Goal: Task Accomplishment & Management: Complete application form

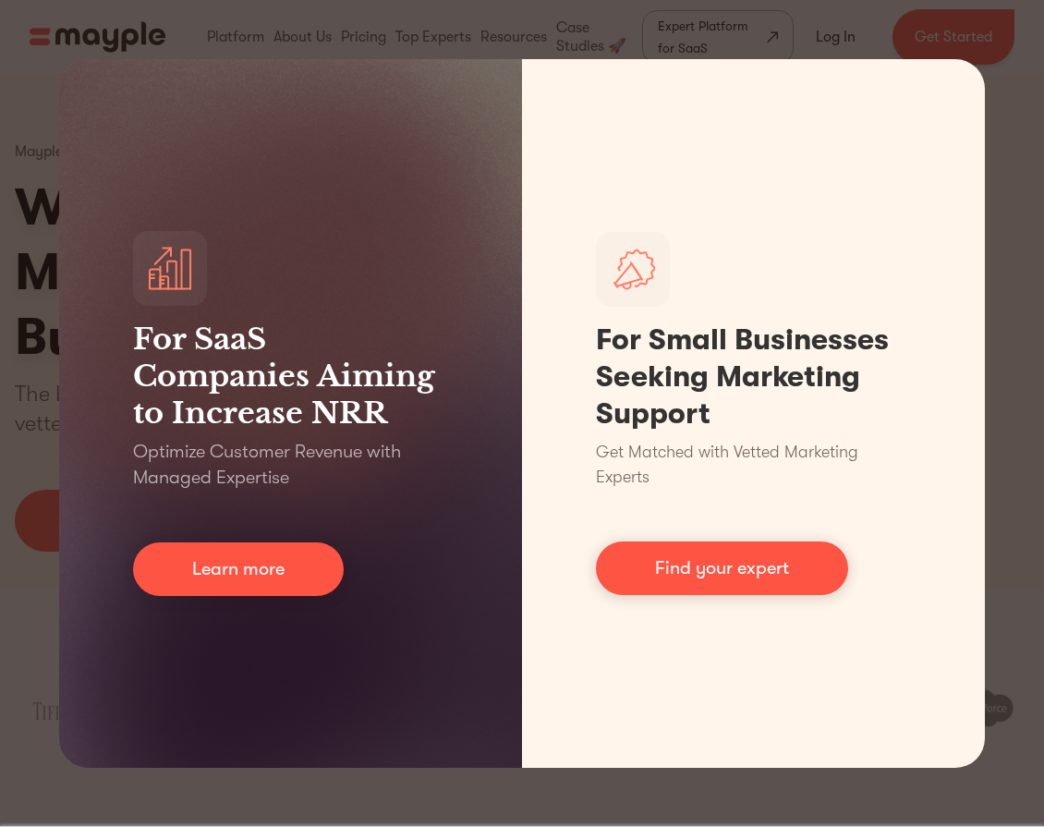
click at [31, 6] on div "For SaaS Companies Aiming to Increase NRR Optimize Customer Revenue with Manage…" at bounding box center [522, 413] width 1044 height 827
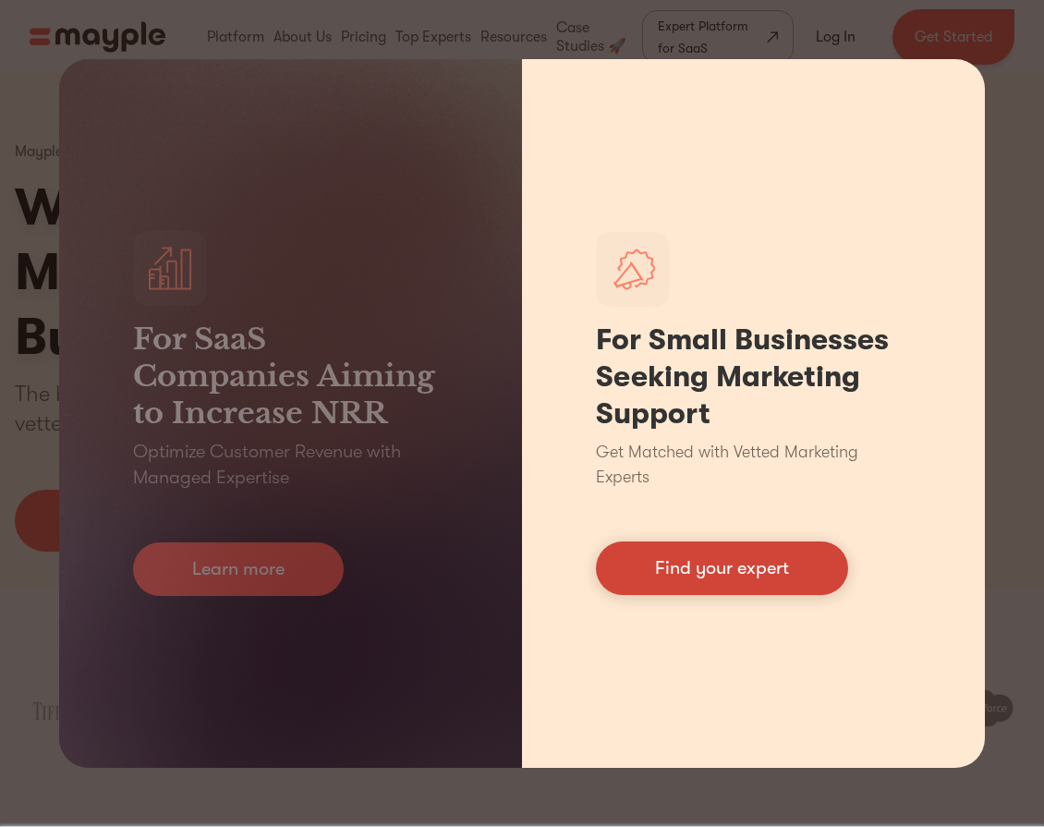
click at [767, 562] on link "Find your expert" at bounding box center [722, 568] width 252 height 54
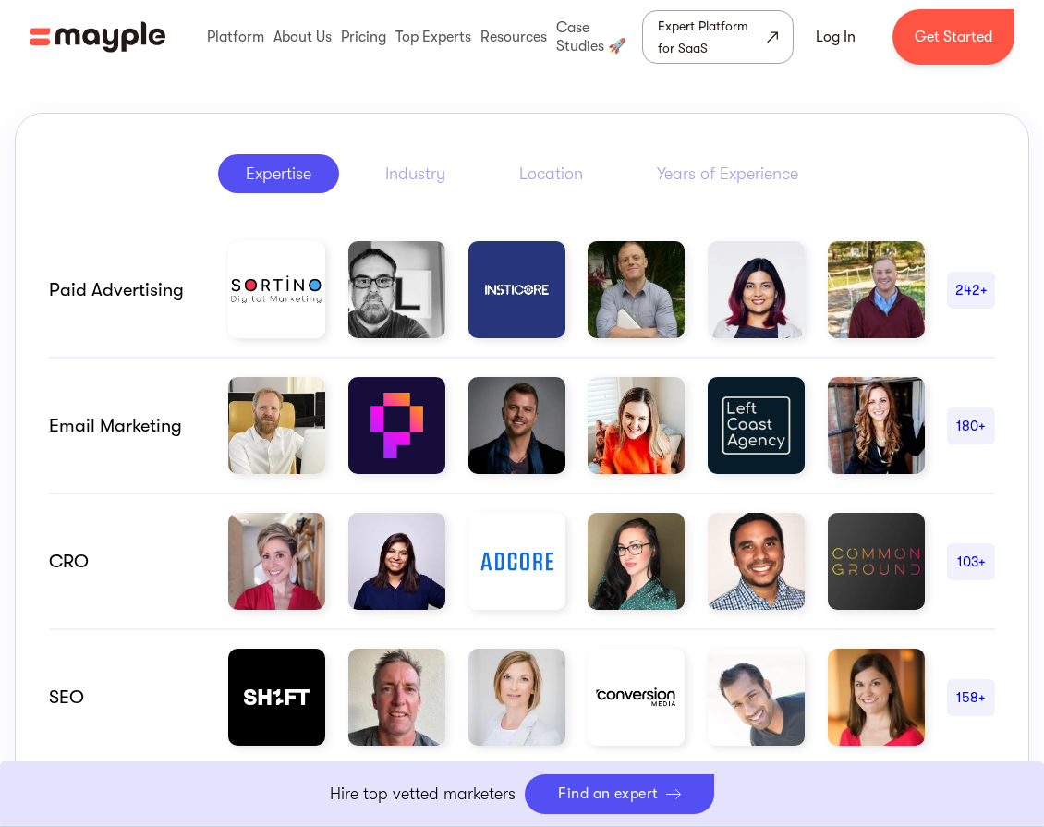
scroll to position [924, 0]
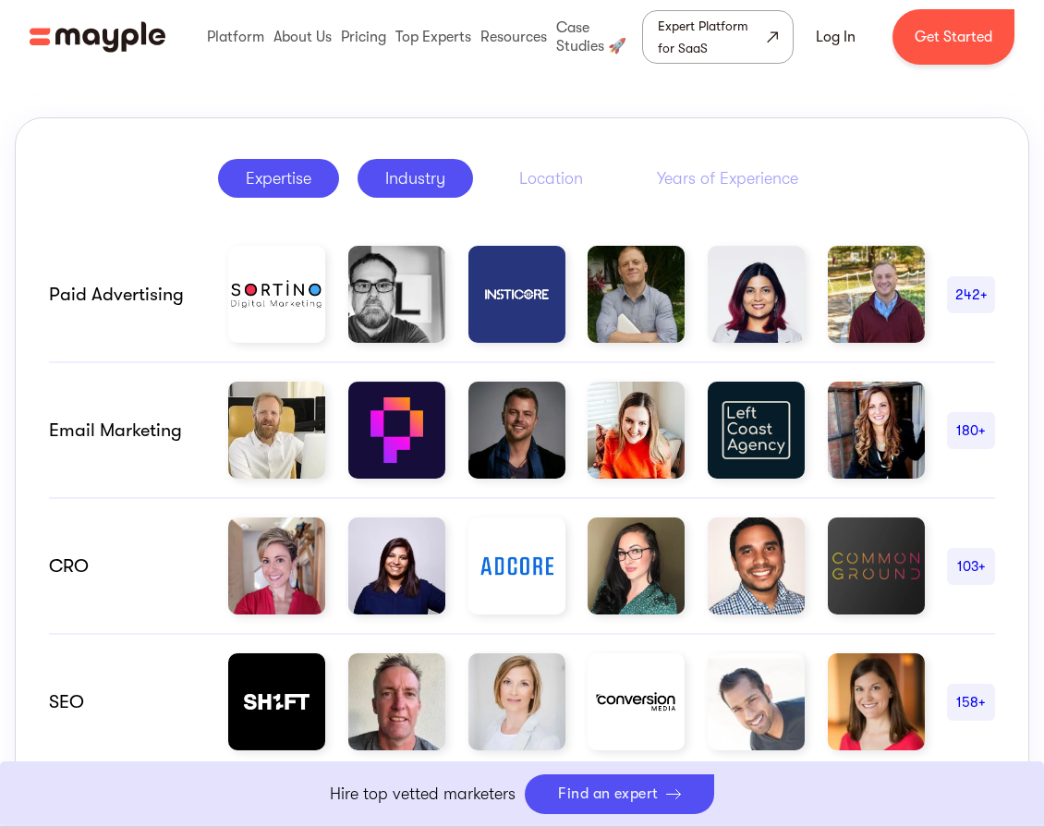
click at [406, 180] on div "Industry" at bounding box center [415, 178] width 60 height 22
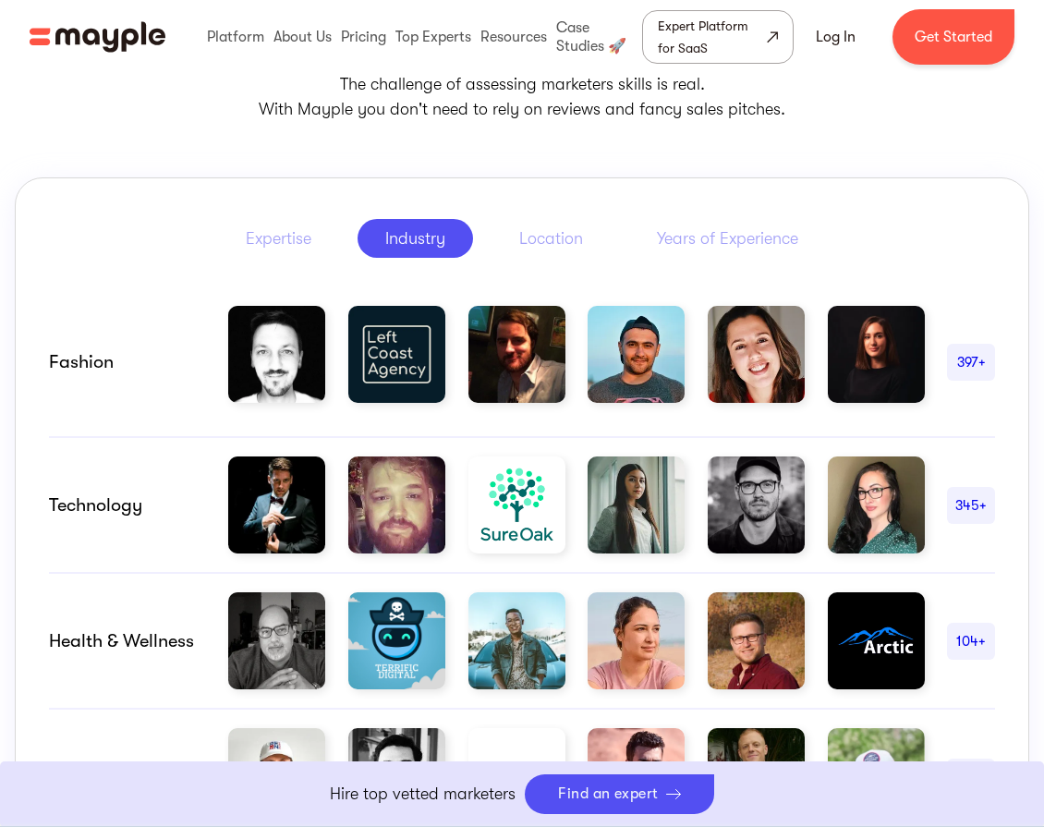
scroll to position [831, 0]
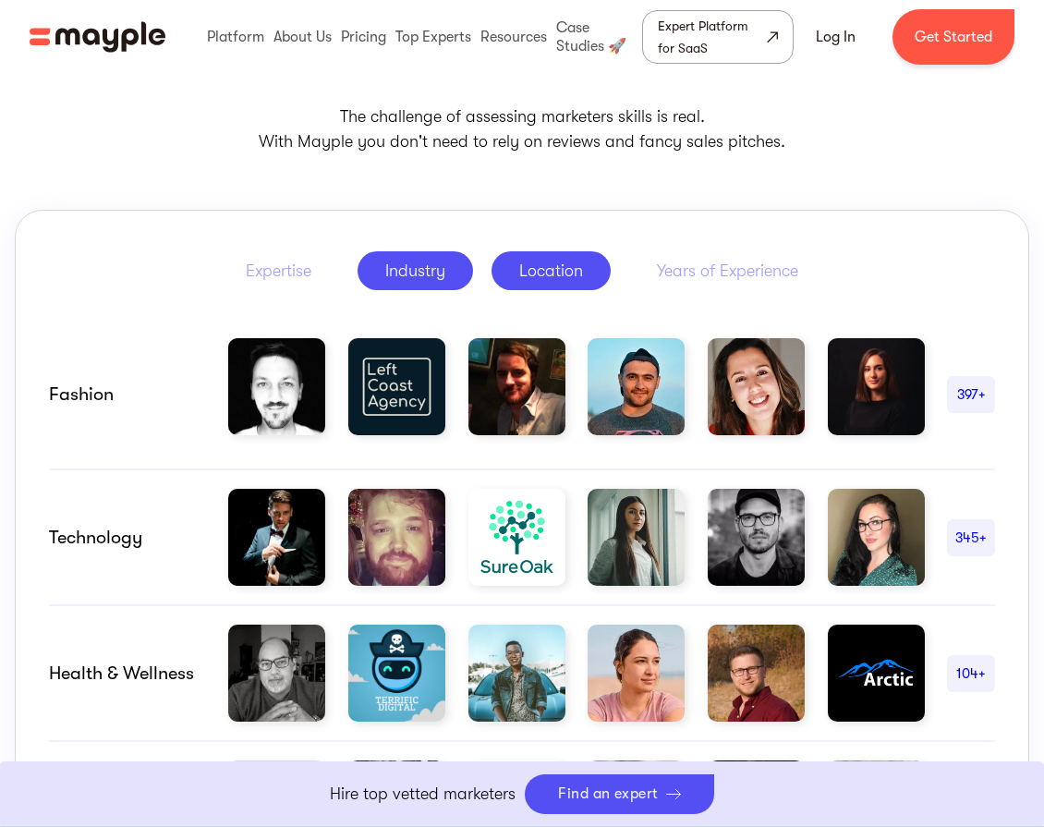
click at [527, 273] on div "Location" at bounding box center [551, 271] width 64 height 22
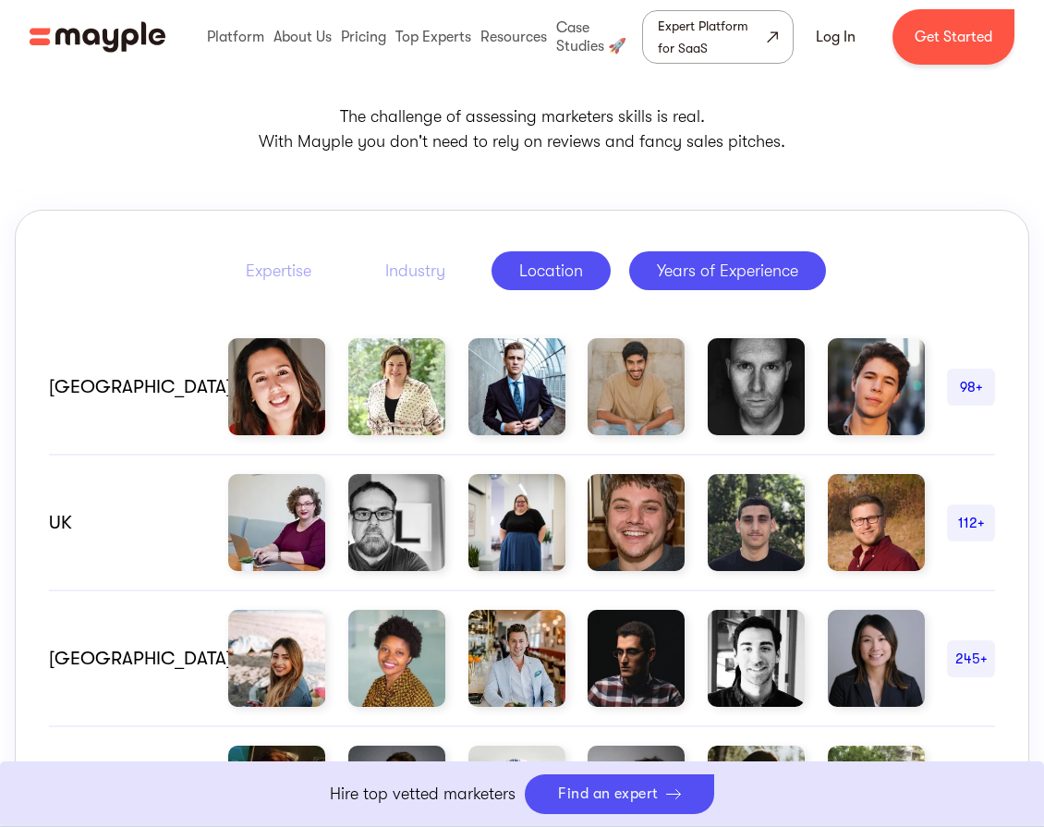
click at [691, 276] on div "Years of Experience" at bounding box center [727, 271] width 141 height 22
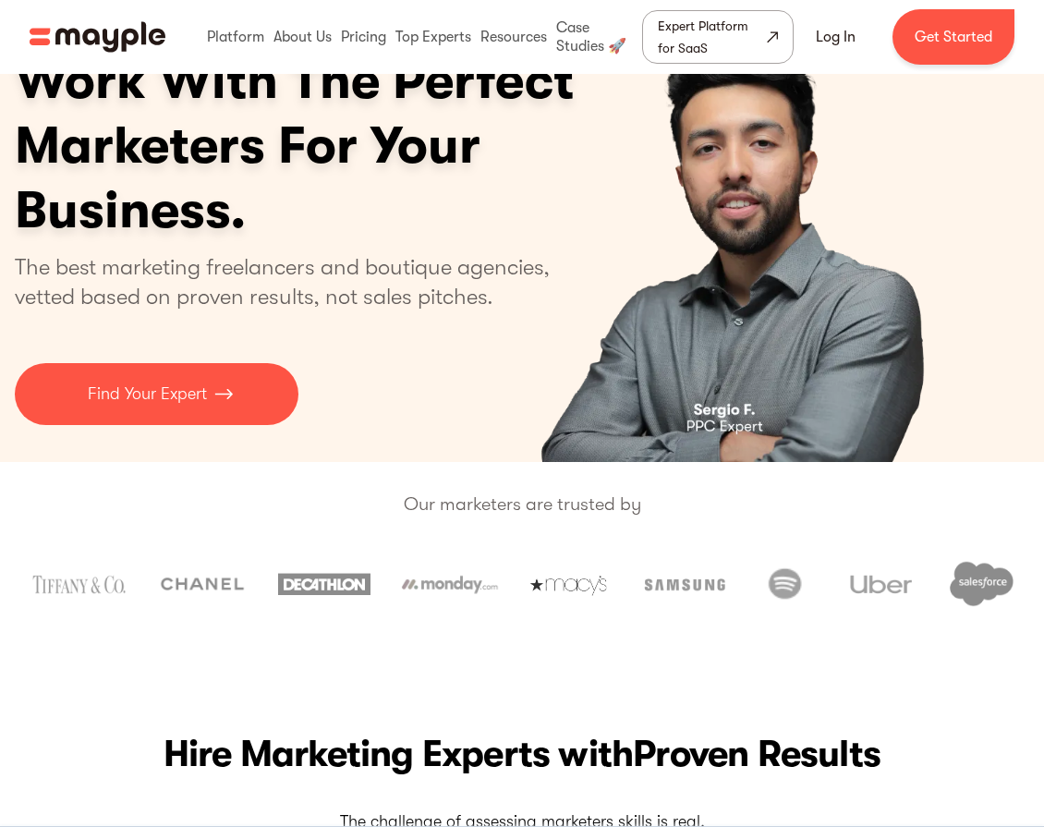
scroll to position [0, 0]
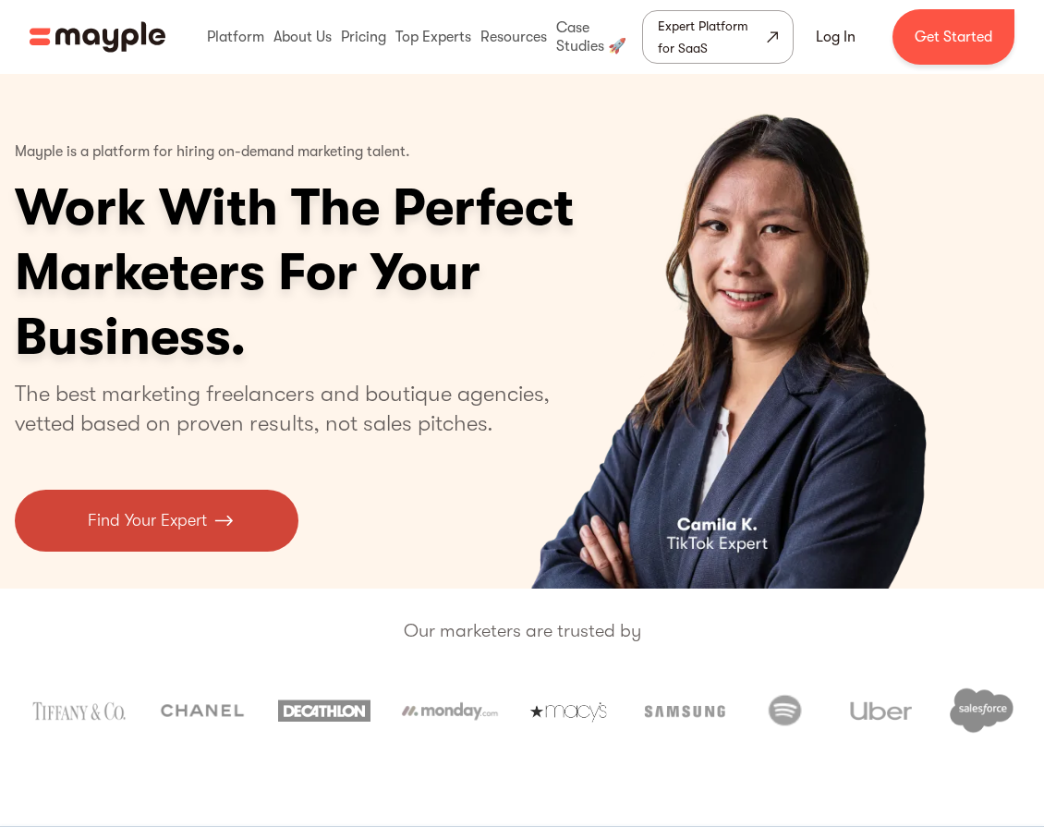
click at [198, 525] on p "Find Your Expert" at bounding box center [147, 520] width 119 height 25
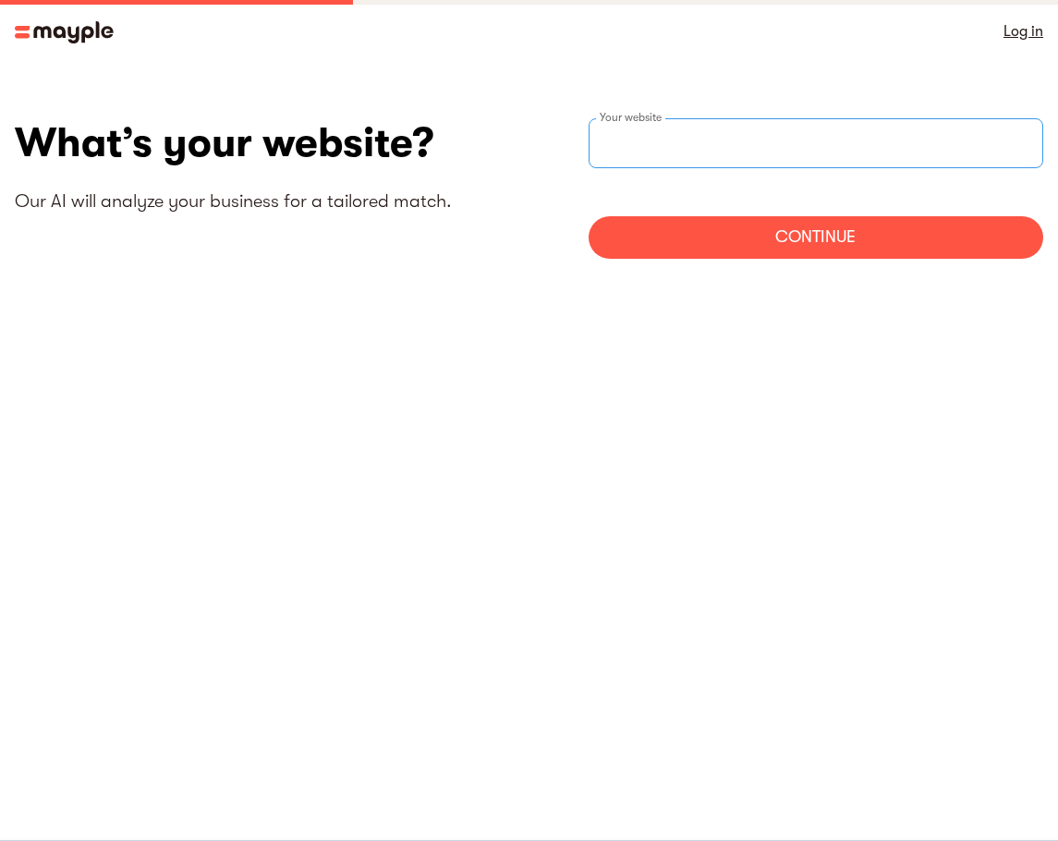
click at [658, 132] on div "Your website" at bounding box center [815, 143] width 455 height 50
type input "[URL][DOMAIN_NAME]"
click at [691, 246] on div "Continue" at bounding box center [815, 237] width 455 height 42
